Goal: Communication & Community: Answer question/provide support

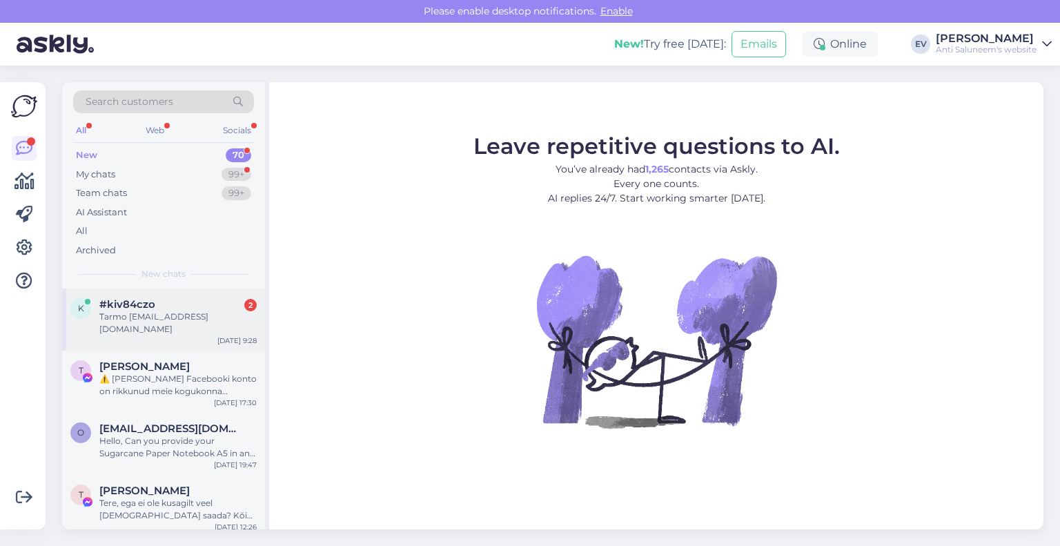
click at [215, 308] on div "#kiv84czo 2" at bounding box center [177, 304] width 157 height 12
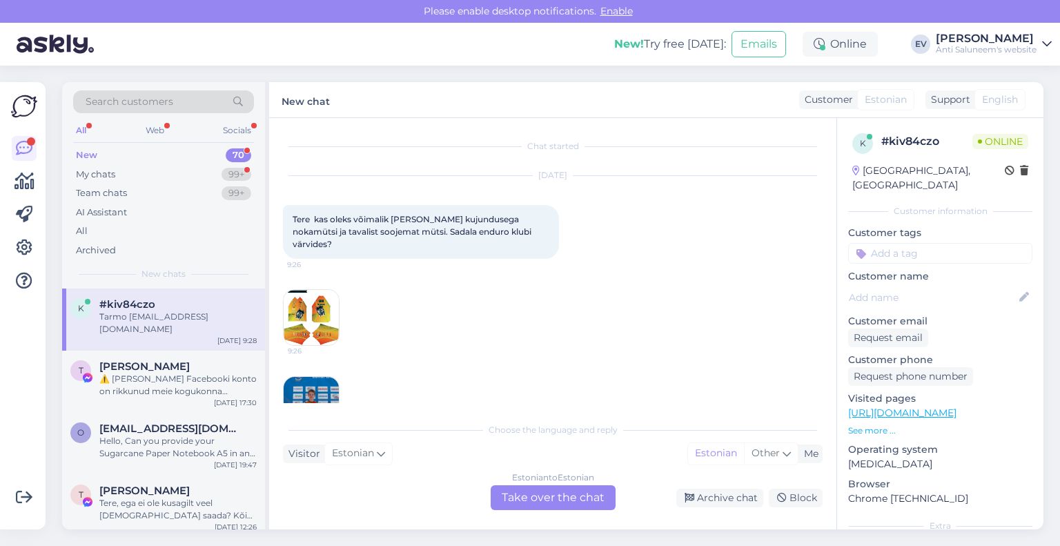
click at [215, 308] on div "#kiv84czo" at bounding box center [177, 304] width 157 height 12
click at [573, 496] on div "Estonian to Estonian Take over the chat" at bounding box center [552, 497] width 125 height 25
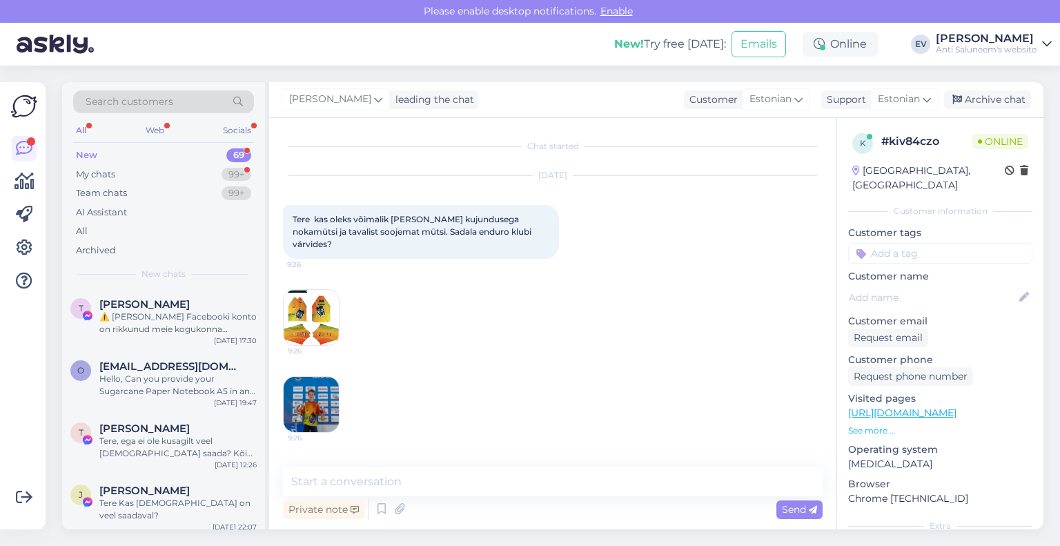
click at [319, 308] on img at bounding box center [311, 317] width 55 height 55
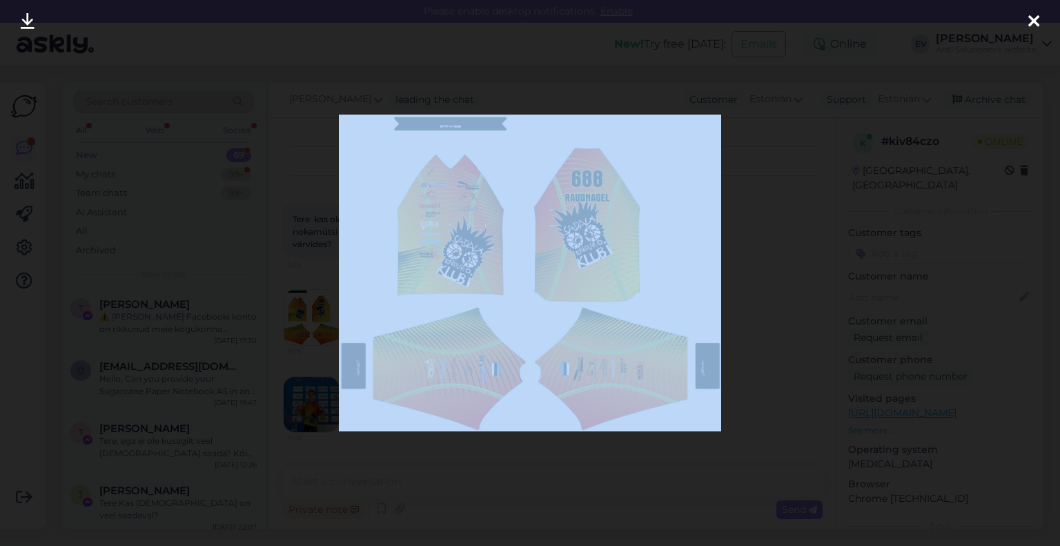
click at [319, 308] on div at bounding box center [530, 273] width 1060 height 546
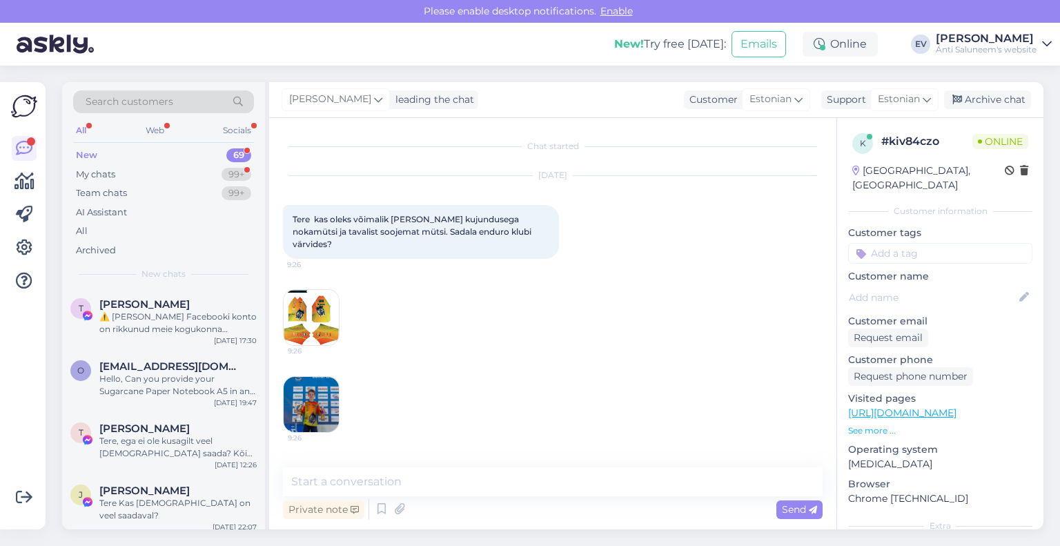
click at [319, 308] on img at bounding box center [311, 317] width 55 height 55
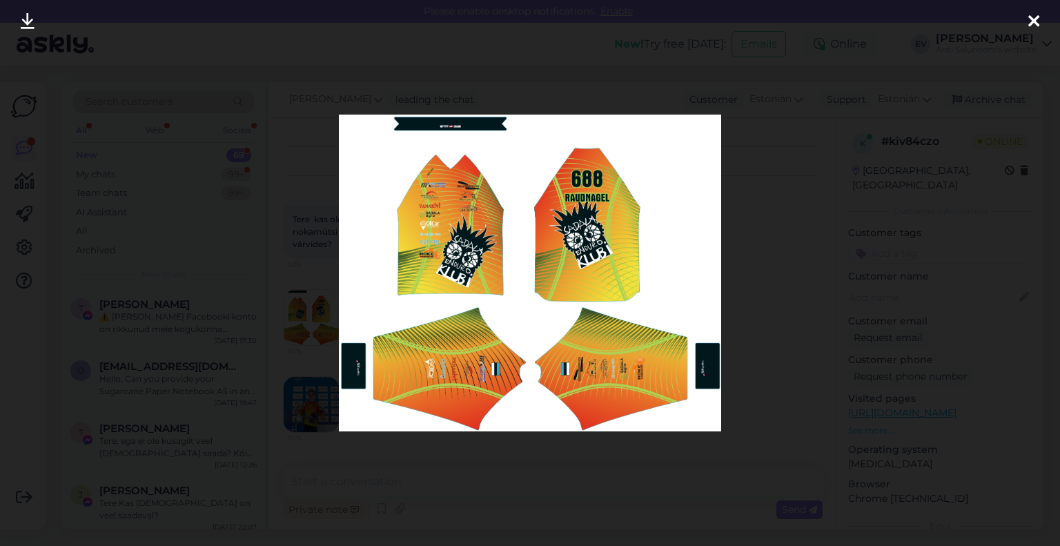
click at [1035, 20] on icon at bounding box center [1033, 22] width 11 height 18
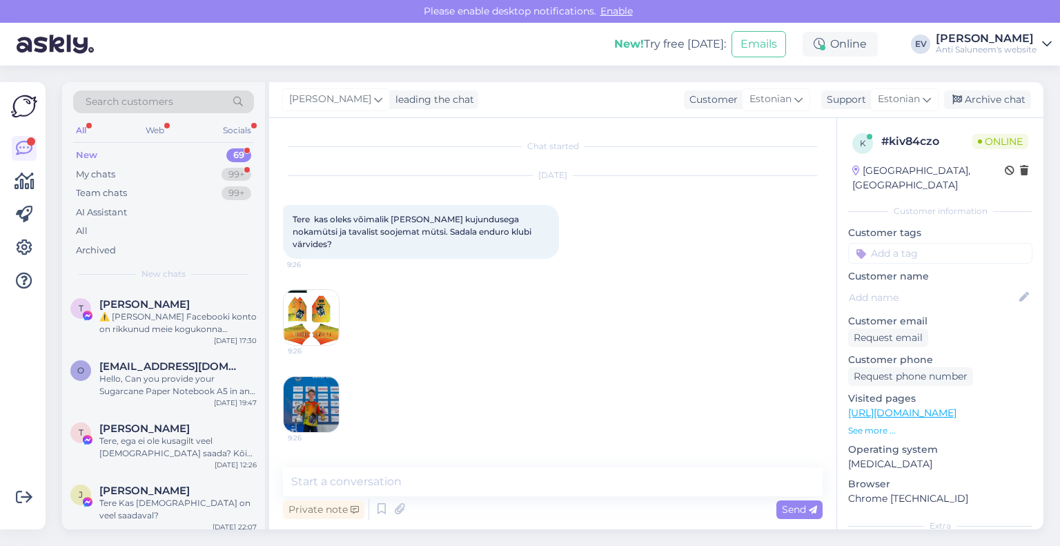
click at [309, 395] on img at bounding box center [311, 404] width 55 height 55
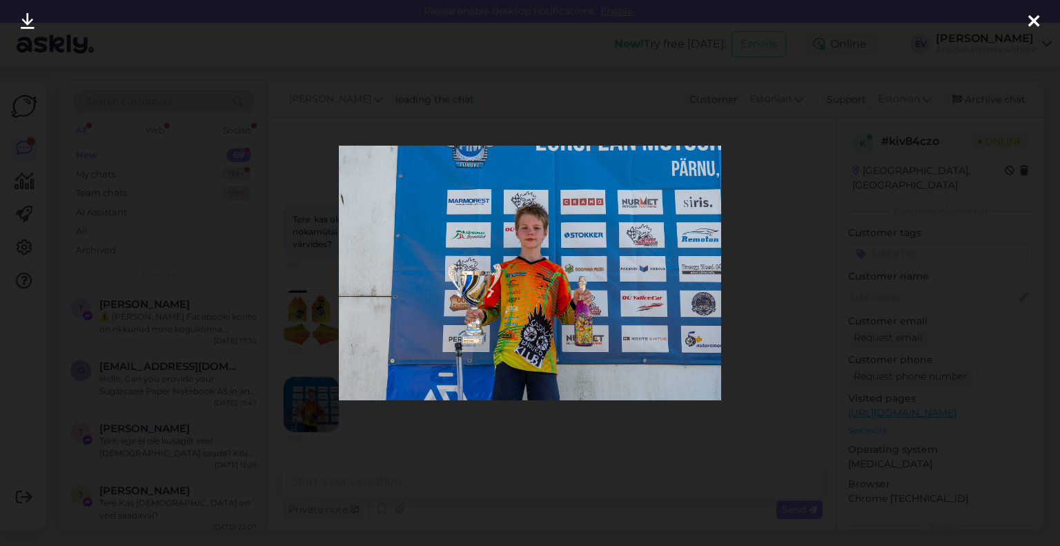
click at [309, 395] on div at bounding box center [530, 273] width 1060 height 546
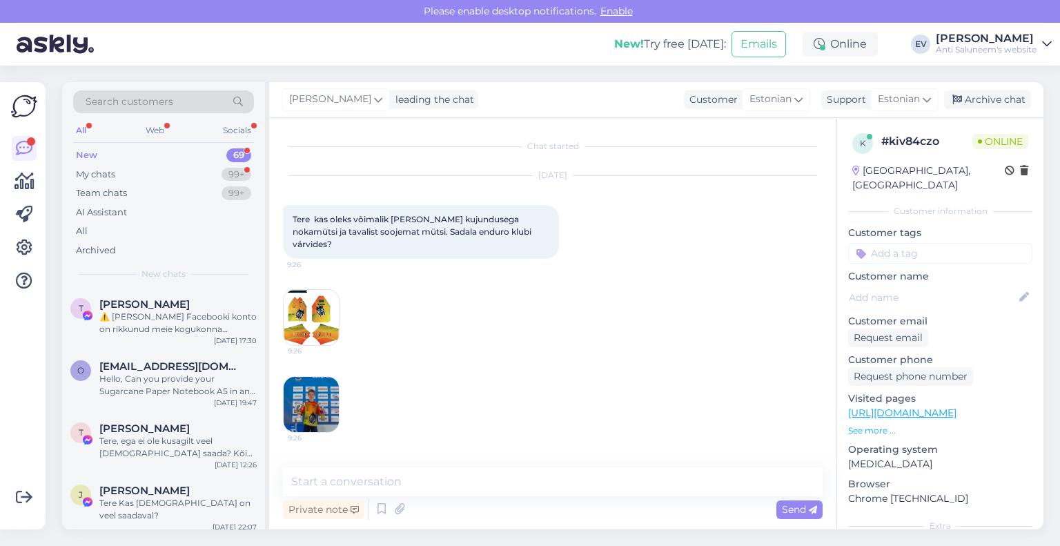
click at [309, 395] on img at bounding box center [311, 404] width 55 height 55
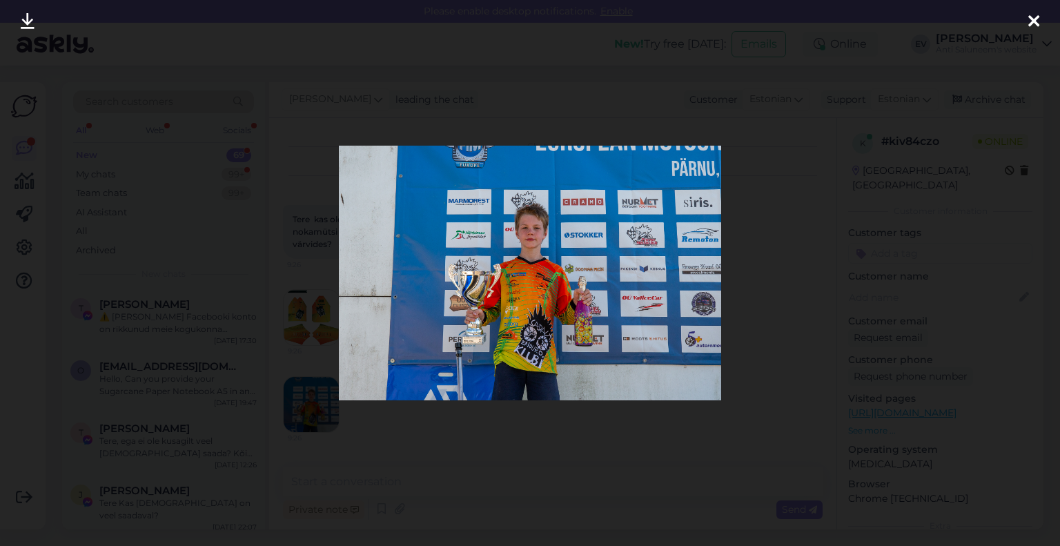
click at [1033, 23] on icon at bounding box center [1033, 22] width 11 height 18
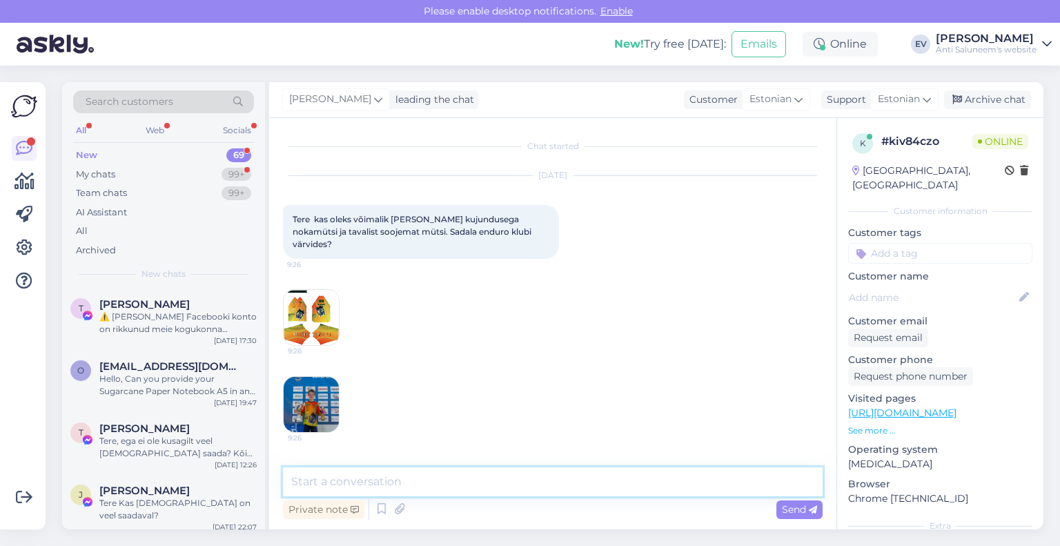
click at [542, 475] on textarea at bounding box center [552, 481] width 539 height 29
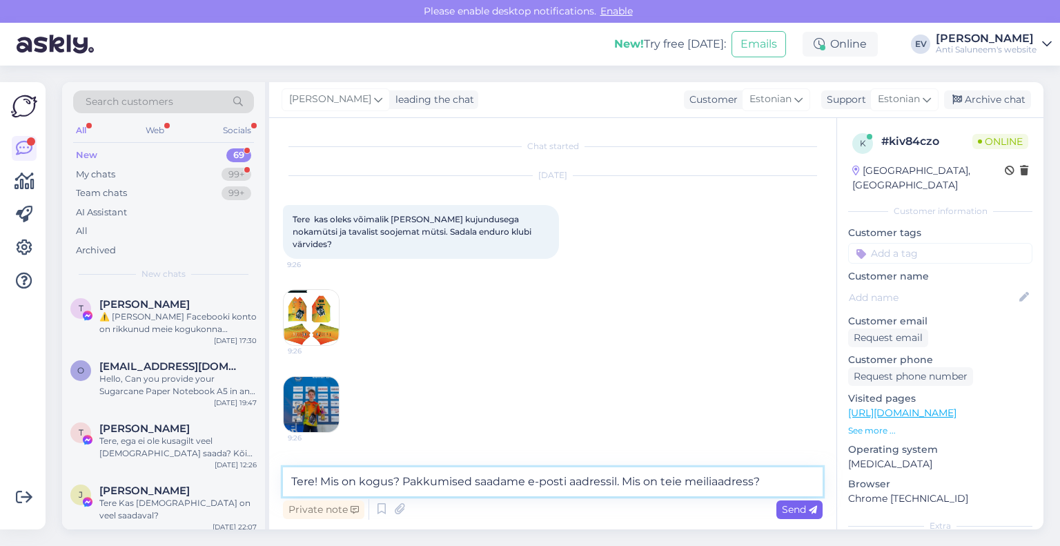
type textarea "Tere! Mis on kogus? Pakkumised saadame e-posti aadressil. Mis on teie meiliaadr…"
click at [784, 514] on span "Send" at bounding box center [799, 509] width 35 height 12
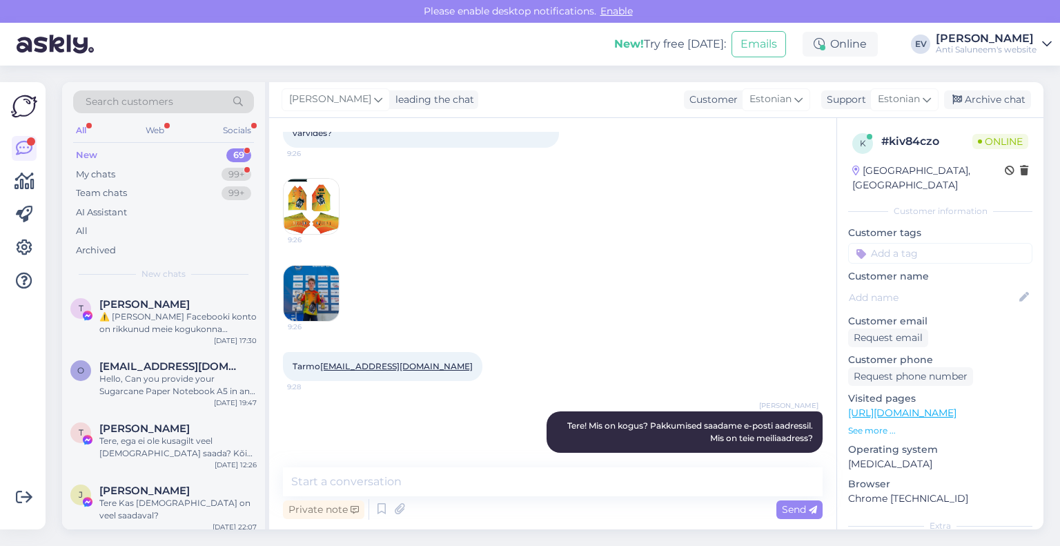
scroll to position [170, 0]
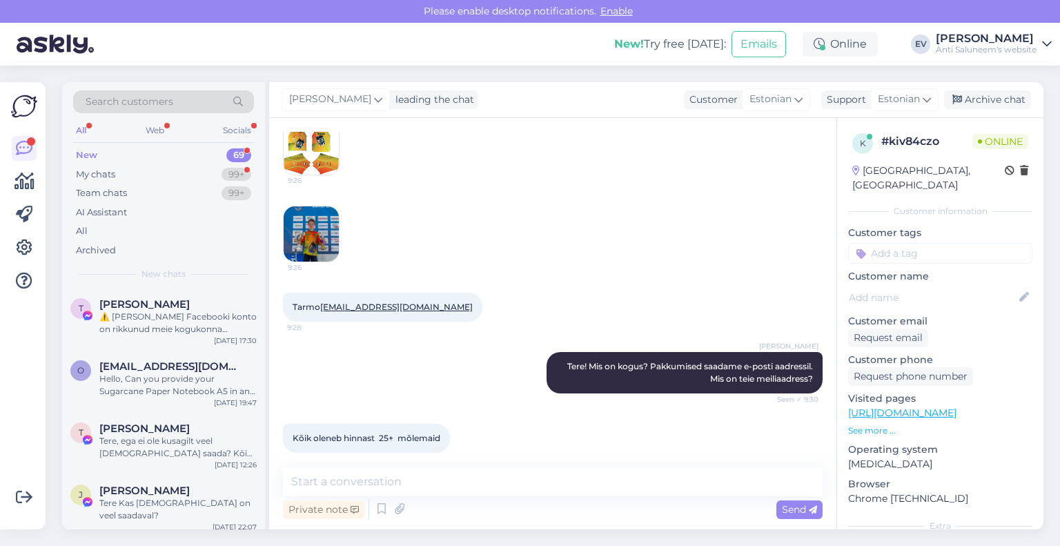
click at [319, 226] on img at bounding box center [311, 233] width 55 height 55
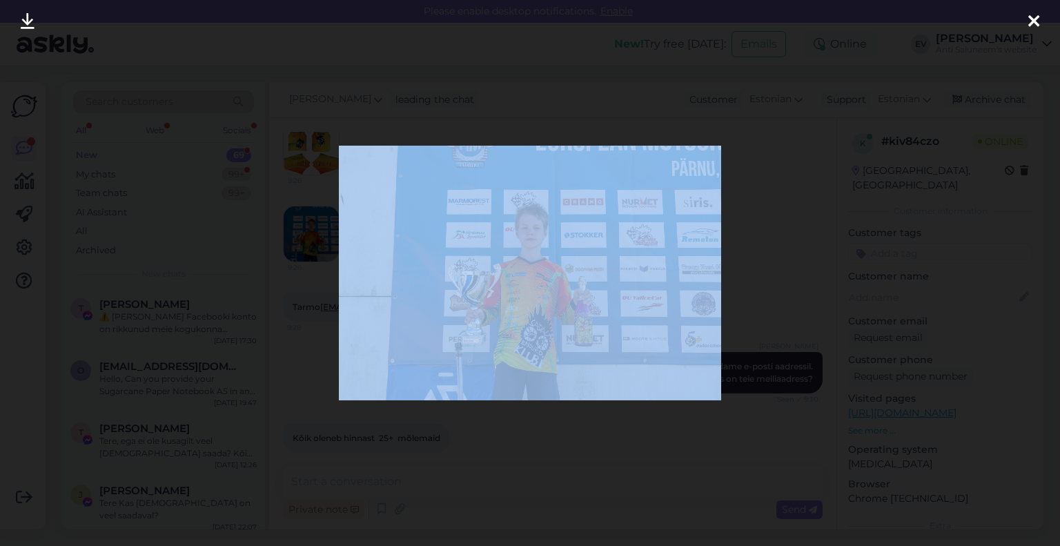
click at [319, 226] on div at bounding box center [530, 273] width 1060 height 546
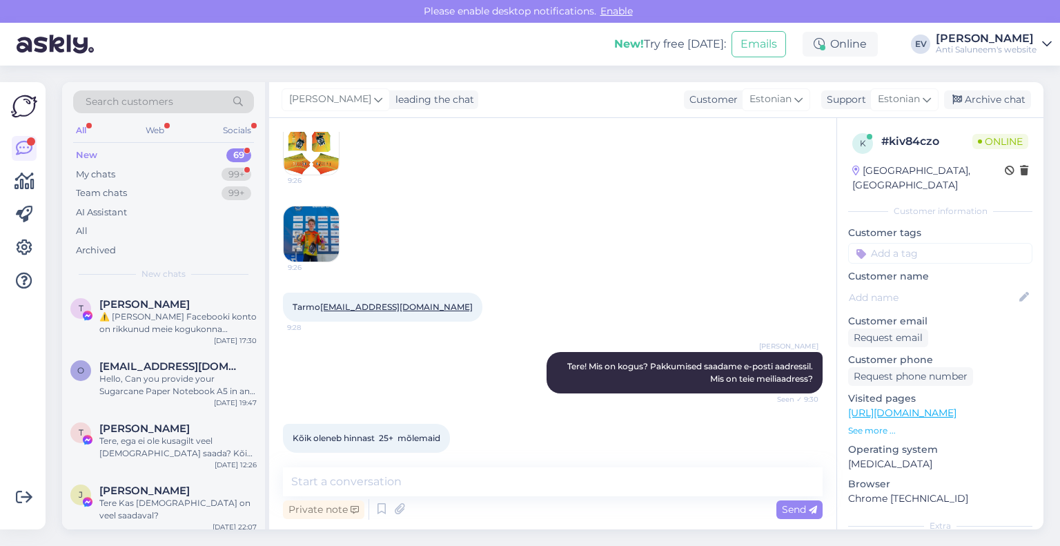
click at [319, 226] on img at bounding box center [311, 233] width 55 height 55
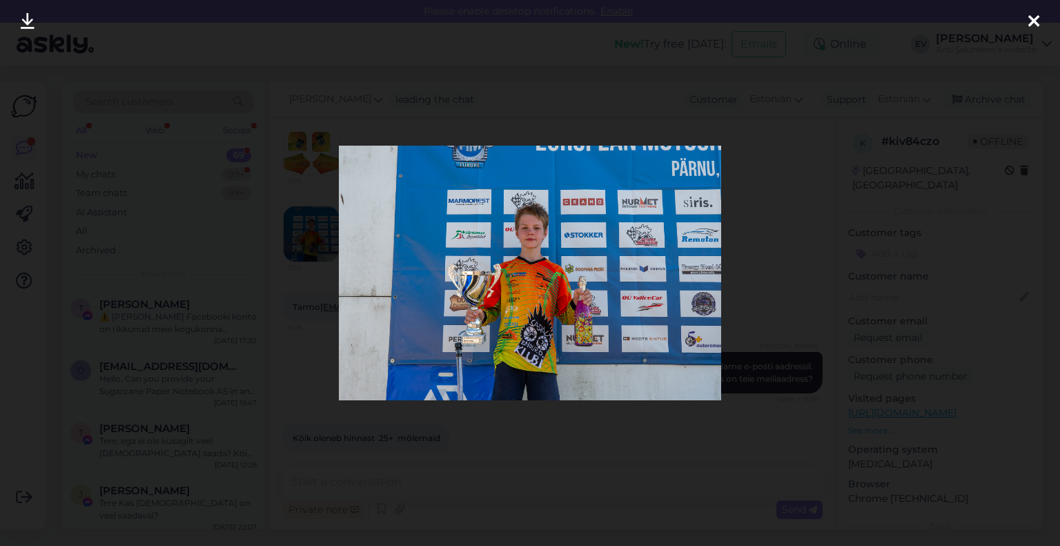
click at [1037, 28] on icon at bounding box center [1033, 22] width 11 height 18
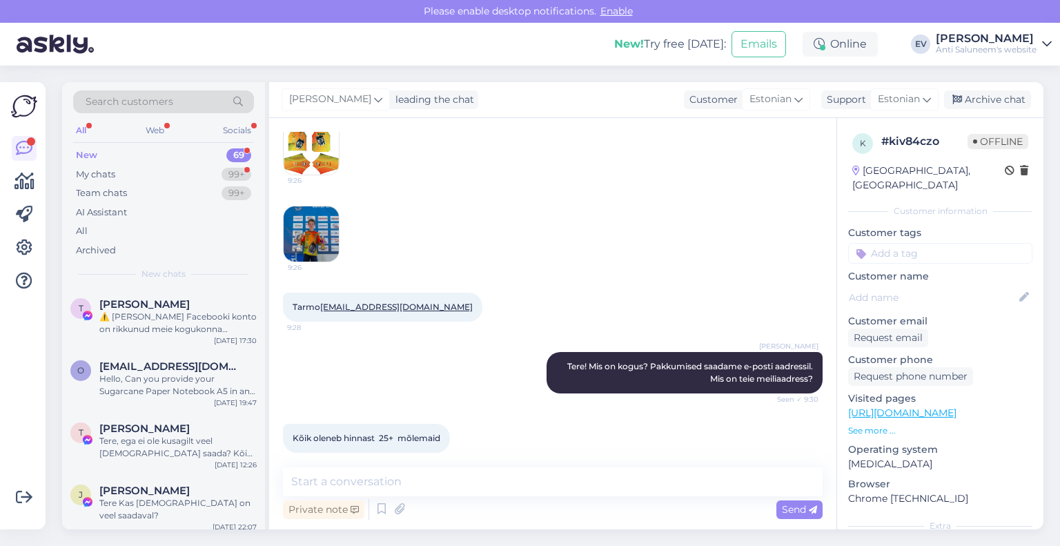
click at [646, 517] on div "Private note Send" at bounding box center [552, 509] width 539 height 26
click at [632, 467] on textarea at bounding box center [552, 481] width 539 height 29
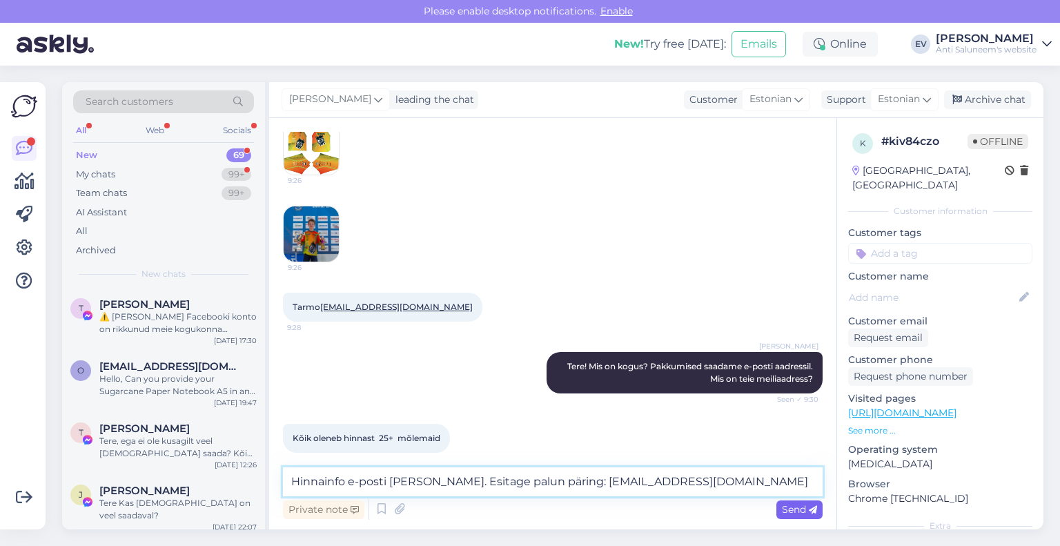
type textarea "Hinnainfo e-posti [PERSON_NAME]. Esitage palun päring: [EMAIL_ADDRESS][DOMAIN_N…"
click at [802, 507] on span "Send" at bounding box center [799, 509] width 35 height 12
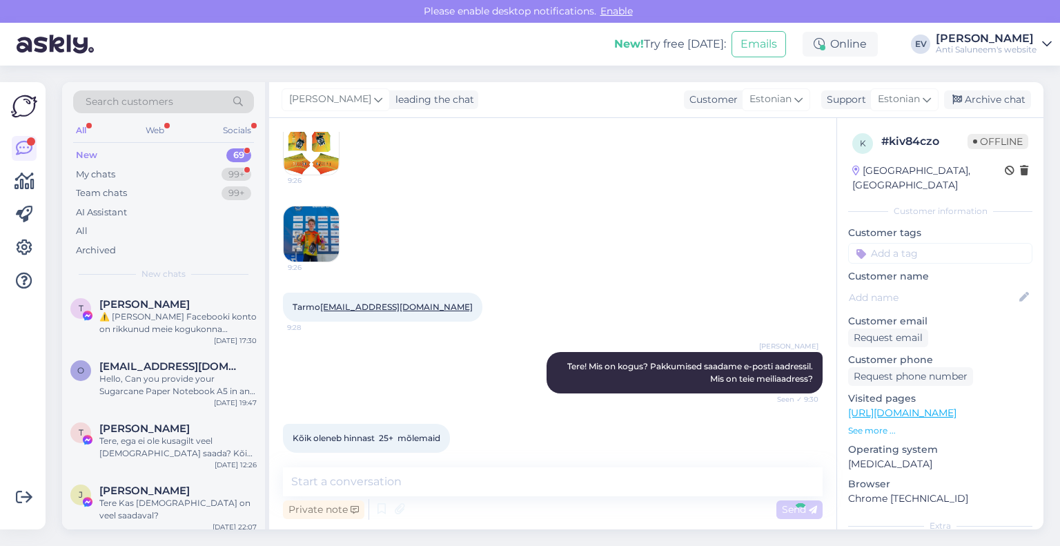
scroll to position [230, 0]
